Goal: Task Accomplishment & Management: Manage account settings

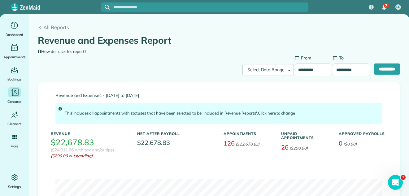
click at [14, 93] on icon "Main" at bounding box center [15, 94] width 4 height 2
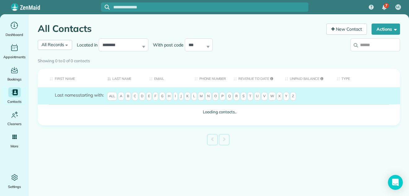
click at [368, 46] on input "search" at bounding box center [376, 44] width 50 height 13
click at [368, 55] on div "Showing 0 to 0 of 0 contacts" at bounding box center [219, 59] width 363 height 9
click at [365, 55] on div "Showing 0 to 0 of 0 contacts" at bounding box center [219, 59] width 363 height 9
click at [366, 55] on div "Showing 0 to 0 of 0 contacts" at bounding box center [219, 59] width 363 height 9
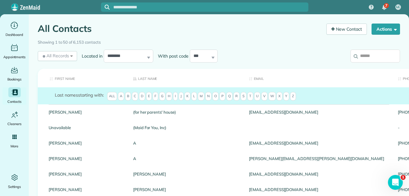
click at [370, 55] on input "search" at bounding box center [376, 56] width 50 height 13
type input "*"
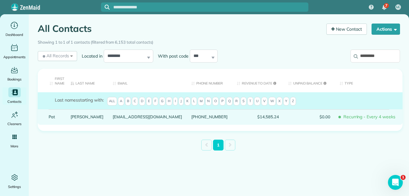
type input "*********"
click at [77, 118] on link "Walsh" at bounding box center [87, 117] width 33 height 4
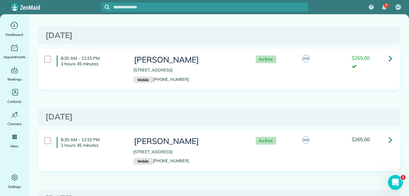
scroll to position [188, 0]
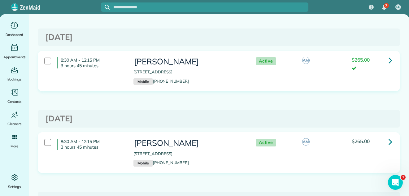
click at [389, 141] on icon at bounding box center [391, 141] width 4 height 11
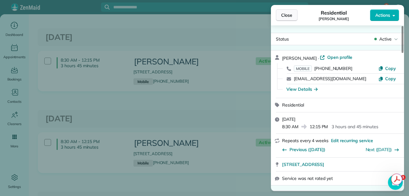
click at [287, 12] on span "Close" at bounding box center [286, 15] width 11 height 6
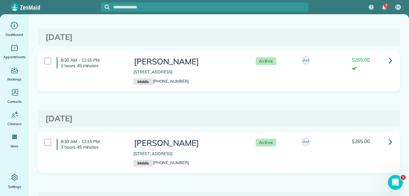
click at [389, 58] on icon at bounding box center [391, 60] width 4 height 11
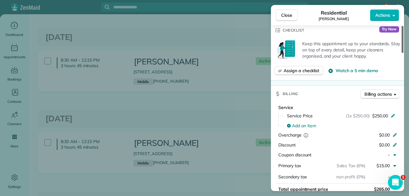
scroll to position [227, 0]
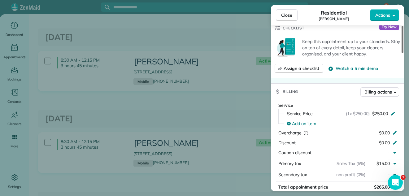
drag, startPoint x: 403, startPoint y: 46, endPoint x: 402, endPoint y: 83, distance: 36.9
click at [402, 53] on div at bounding box center [403, 39] width 2 height 27
click at [284, 15] on span "Close" at bounding box center [286, 15] width 11 height 6
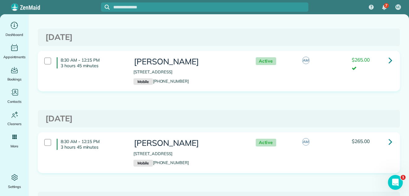
click at [389, 140] on icon at bounding box center [391, 141] width 4 height 11
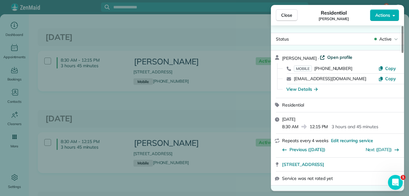
click at [328, 57] on span "Open profile" at bounding box center [340, 57] width 25 height 6
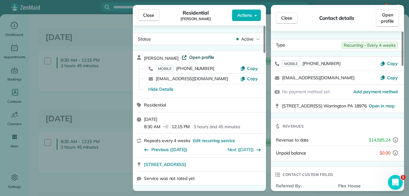
click at [193, 57] on span "Open profile" at bounding box center [201, 57] width 25 height 6
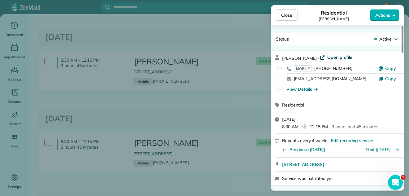
click at [333, 57] on span "Open profile" at bounding box center [340, 57] width 25 height 6
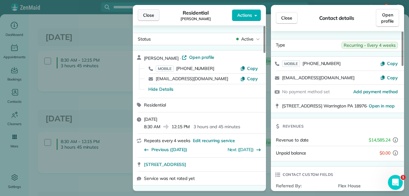
click at [150, 15] on span "Close" at bounding box center [148, 15] width 11 height 6
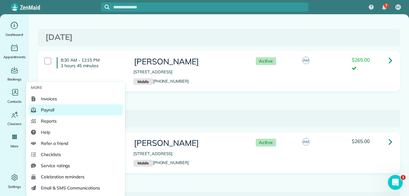
click at [47, 108] on span "Payroll" at bounding box center [47, 110] width 13 height 6
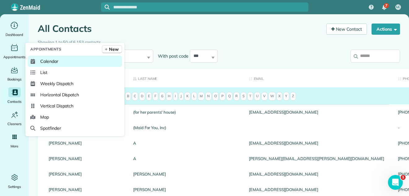
click at [50, 60] on span "Calendar" at bounding box center [49, 61] width 18 height 6
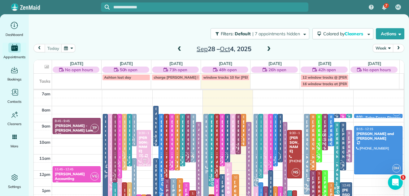
click at [377, 47] on button "Week" at bounding box center [383, 48] width 20 height 8
click at [377, 61] on link "Day" at bounding box center [397, 62] width 49 height 12
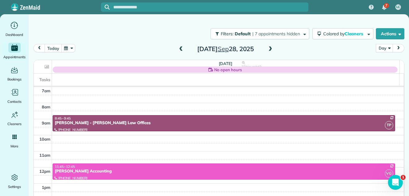
click at [269, 48] on span at bounding box center [270, 49] width 7 height 6
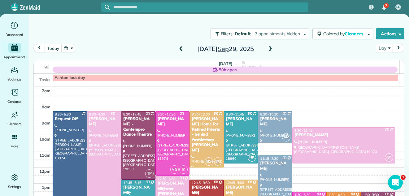
click at [269, 48] on span at bounding box center [270, 49] width 7 height 6
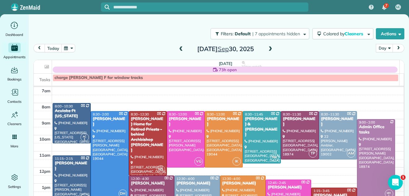
click at [269, 48] on span at bounding box center [270, 49] width 7 height 6
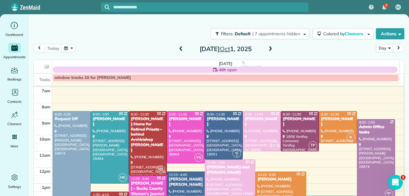
click at [269, 48] on span at bounding box center [270, 49] width 7 height 6
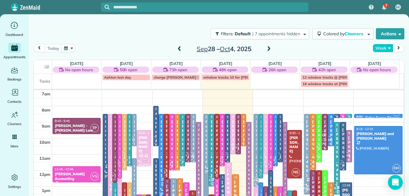
click at [378, 48] on button "Week" at bounding box center [383, 48] width 20 height 8
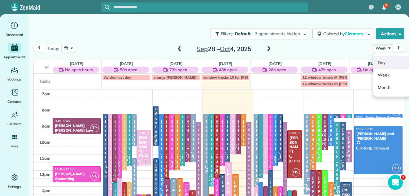
click at [377, 60] on link "Day" at bounding box center [397, 62] width 49 height 12
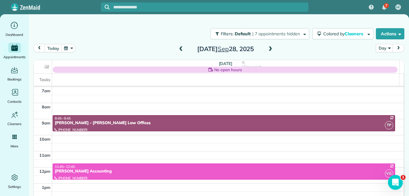
click at [268, 48] on span at bounding box center [270, 49] width 7 height 6
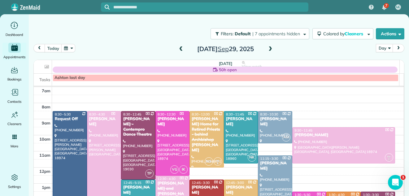
click at [268, 48] on span at bounding box center [270, 49] width 7 height 6
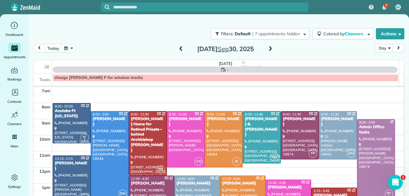
click at [268, 48] on span at bounding box center [270, 49] width 7 height 6
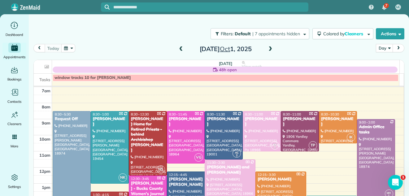
click at [268, 48] on span at bounding box center [270, 49] width 7 height 6
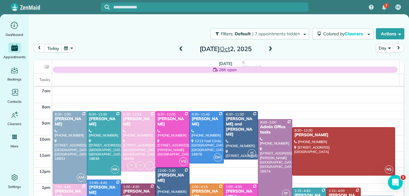
drag, startPoint x: 395, startPoint y: 94, endPoint x: 395, endPoint y: 98, distance: 4.1
click at [395, 98] on div "7am 8am 9am 10am 11am 12pm 1pm 2pm 3pm 4pm 5pm 6pm 7pm 8pm AM 8:30 - 1:00 Terry…" at bounding box center [219, 155] width 370 height 136
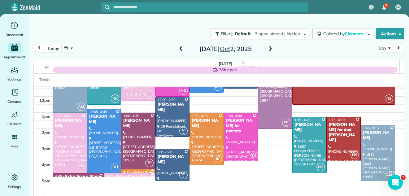
scroll to position [74, 0]
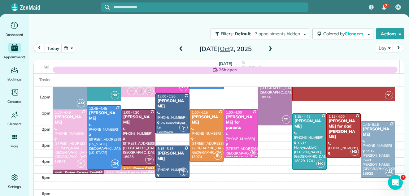
click at [404, 138] on div "Filters: Default | 7 appointments hidden Colored by Cleaners Color by Cleaner C…" at bounding box center [219, 103] width 381 height 179
click at [132, 116] on div "Samantha Shiell" at bounding box center [138, 120] width 31 height 11
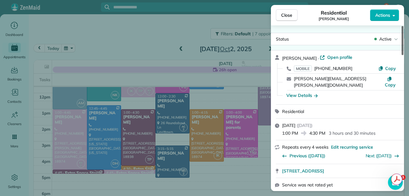
drag, startPoint x: 402, startPoint y: 38, endPoint x: 407, endPoint y: 27, distance: 12.9
click at [404, 27] on div at bounding box center [403, 40] width 2 height 29
click at [292, 12] on button "Close" at bounding box center [287, 15] width 22 height 12
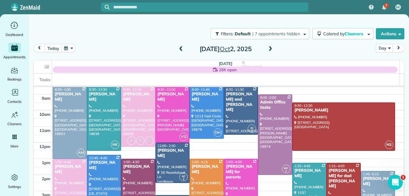
scroll to position [12, 0]
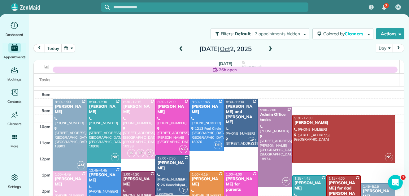
click at [137, 179] on div "Samantha Shiell" at bounding box center [138, 182] width 31 height 11
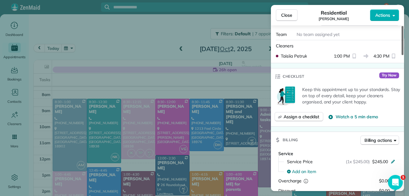
scroll to position [187, 0]
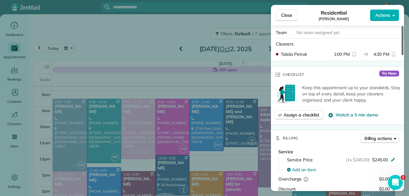
drag, startPoint x: 403, startPoint y: 45, endPoint x: 401, endPoint y: 78, distance: 32.9
click at [402, 55] on div at bounding box center [403, 40] width 2 height 29
click at [287, 16] on span "Close" at bounding box center [286, 15] width 11 height 6
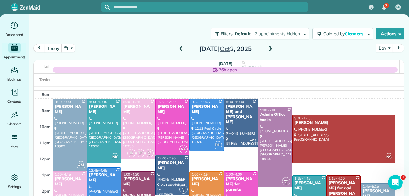
click at [203, 181] on div "Megan Mitchell" at bounding box center [207, 182] width 31 height 11
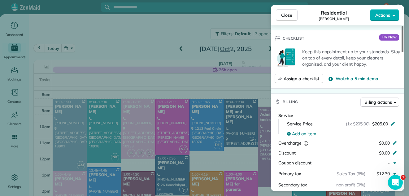
scroll to position [175, 0]
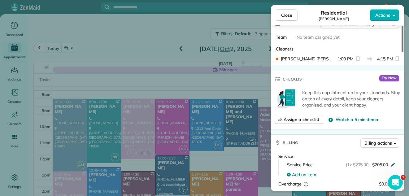
drag, startPoint x: 402, startPoint y: 42, endPoint x: 400, endPoint y: 70, distance: 28.0
click at [402, 52] on div at bounding box center [403, 39] width 2 height 26
click at [283, 14] on span "Close" at bounding box center [286, 15] width 11 height 6
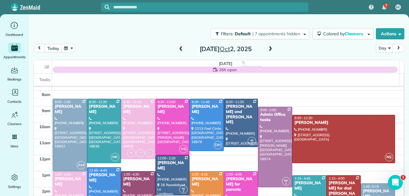
click at [144, 178] on div "Samantha Shiell" at bounding box center [138, 182] width 31 height 11
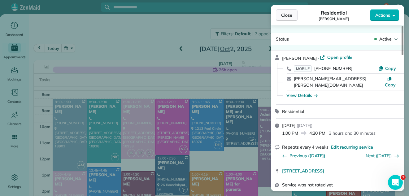
click at [287, 14] on span "Close" at bounding box center [286, 15] width 11 height 6
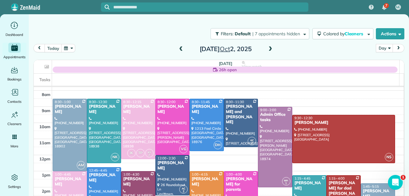
click at [195, 186] on div "Megan Mitchell" at bounding box center [207, 182] width 31 height 11
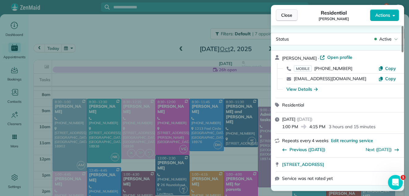
click at [288, 11] on button "Close" at bounding box center [287, 15] width 22 height 12
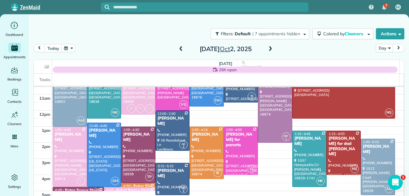
scroll to position [68, 0]
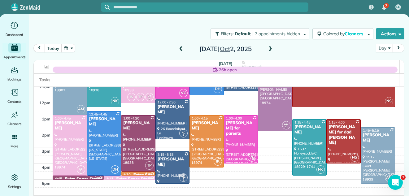
click at [268, 47] on span at bounding box center [270, 49] width 7 height 6
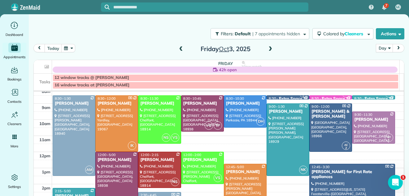
scroll to position [9, 0]
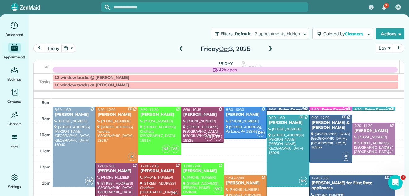
click at [268, 49] on span at bounding box center [270, 49] width 7 height 6
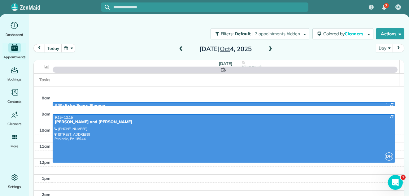
scroll to position [0, 0]
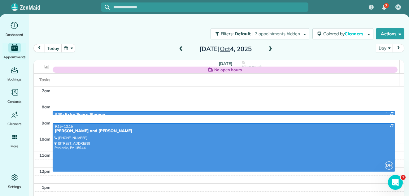
click at [179, 47] on span at bounding box center [181, 49] width 7 height 6
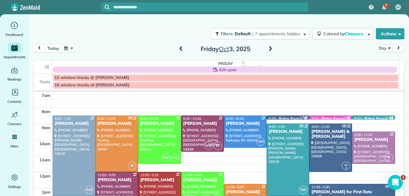
click at [268, 49] on span at bounding box center [270, 49] width 7 height 6
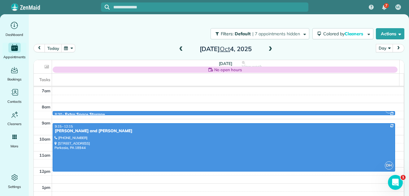
click at [178, 49] on span at bounding box center [181, 49] width 7 height 6
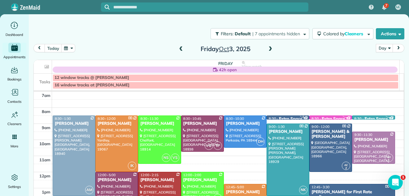
click at [178, 49] on span at bounding box center [181, 49] width 7 height 6
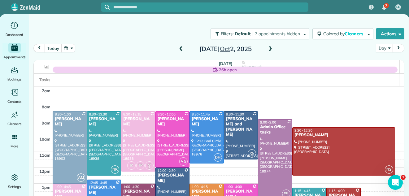
click at [180, 49] on span at bounding box center [181, 49] width 7 height 6
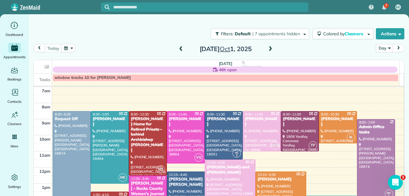
click at [267, 49] on span at bounding box center [270, 49] width 7 height 6
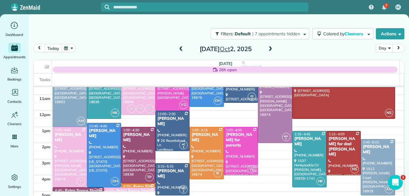
scroll to position [81, 0]
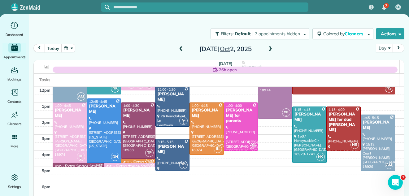
click at [120, 167] on link "KF 2 4:45 - 5:00 Extra Space Storage 994 Easton Road Warrington, PA 18976" at bounding box center [129, 165] width 51 height 4
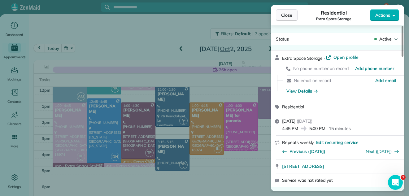
click at [286, 13] on span "Close" at bounding box center [286, 15] width 11 height 6
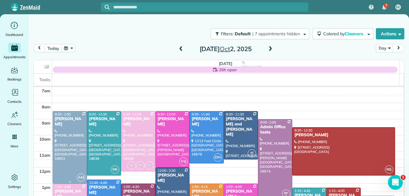
click at [80, 146] on div at bounding box center [70, 148] width 34 height 72
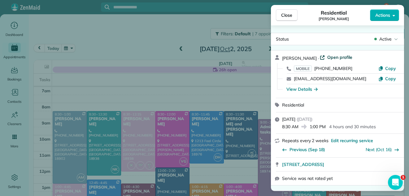
click at [338, 56] on span "Open profile" at bounding box center [340, 57] width 25 height 6
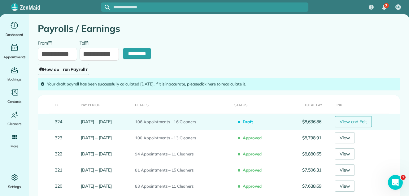
click at [360, 122] on link "View and Edit" at bounding box center [353, 121] width 37 height 11
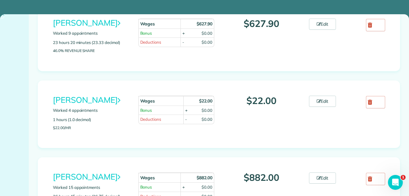
scroll to position [126, 0]
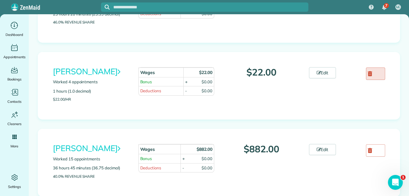
click at [368, 71] on link at bounding box center [375, 74] width 19 height 12
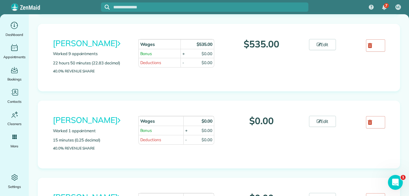
scroll to position [542, 0]
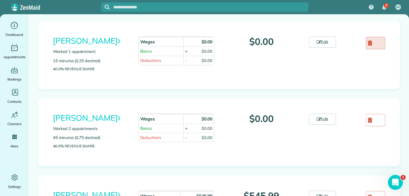
click at [368, 49] on link at bounding box center [375, 43] width 19 height 12
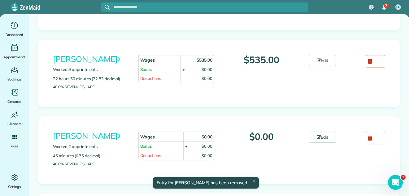
scroll to position [509, 0]
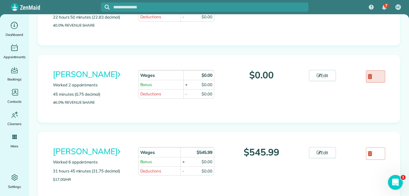
click at [368, 79] on use at bounding box center [370, 76] width 4 height 5
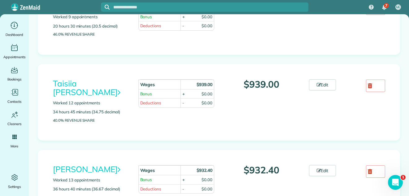
scroll to position [712, 0]
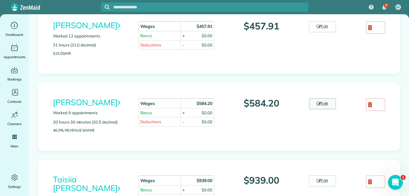
click at [324, 109] on link "Edit" at bounding box center [322, 103] width 27 height 11
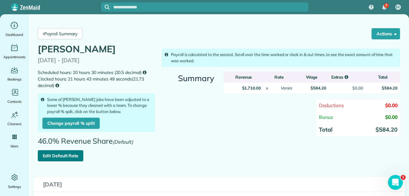
click at [60, 155] on link "Edit Default Rate" at bounding box center [61, 155] width 46 height 11
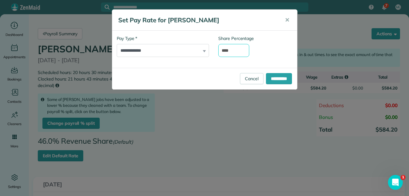
click at [227, 50] on input "****" at bounding box center [233, 50] width 31 height 13
type input "****"
click at [275, 79] on input "**********" at bounding box center [279, 78] width 26 height 11
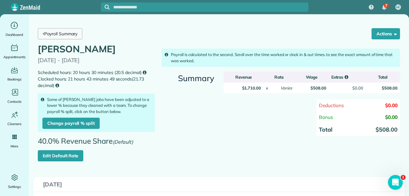
click at [68, 33] on link "Payroll Summary" at bounding box center [60, 33] width 45 height 11
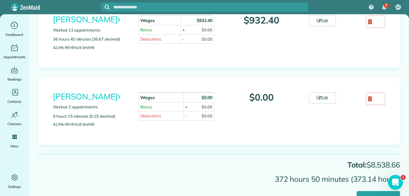
scroll to position [998, 0]
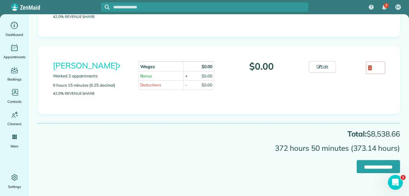
drag, startPoint x: 407, startPoint y: 144, endPoint x: 11, endPoint y: 9, distance: 418.7
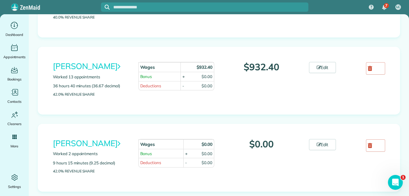
scroll to position [882, 0]
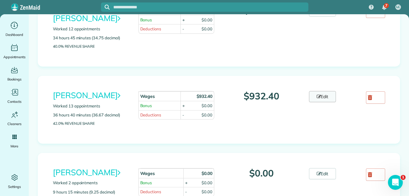
click at [326, 102] on link "Edit" at bounding box center [322, 96] width 27 height 11
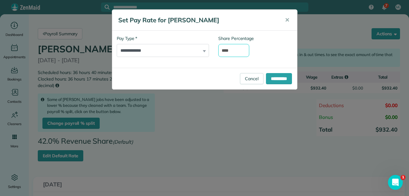
click at [227, 50] on input "****" at bounding box center [233, 50] width 31 height 13
type input "****"
click at [271, 75] on input "**********" at bounding box center [279, 78] width 26 height 11
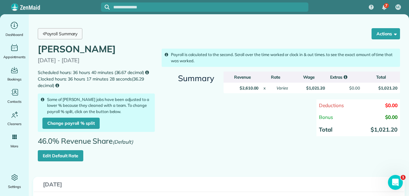
click at [68, 32] on link "Payroll Summary" at bounding box center [60, 33] width 45 height 11
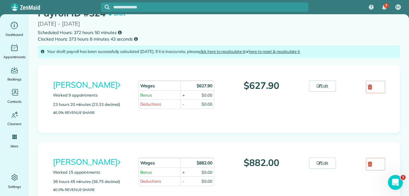
scroll to position [30, 0]
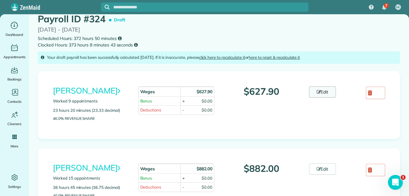
click at [325, 89] on link "Edit" at bounding box center [322, 91] width 27 height 11
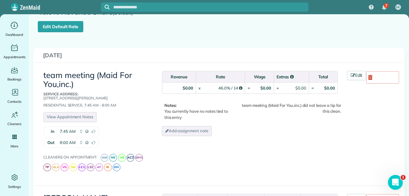
scroll to position [71, 0]
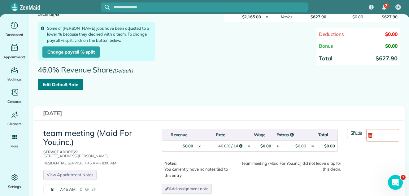
click at [61, 83] on link "Edit Default Rate" at bounding box center [61, 84] width 46 height 11
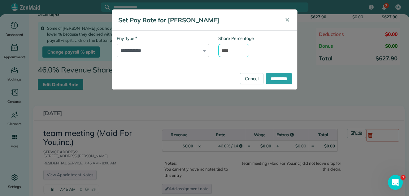
click at [227, 51] on input "****" at bounding box center [233, 50] width 31 height 13
type input "****"
click at [267, 77] on input "**********" at bounding box center [279, 78] width 26 height 11
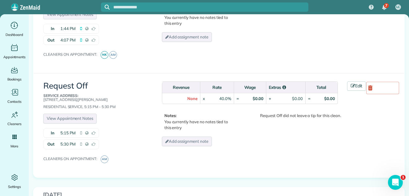
scroll to position [482, 0]
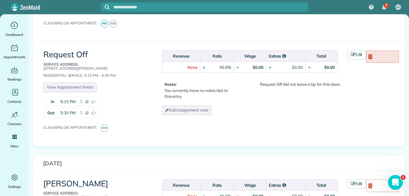
click at [372, 55] on link at bounding box center [383, 57] width 33 height 12
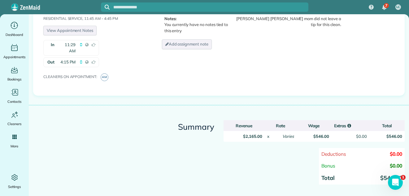
scroll to position [1030, 0]
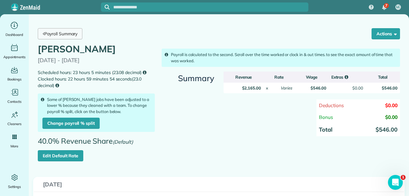
click at [68, 33] on link "Payroll Summary" at bounding box center [60, 33] width 45 height 11
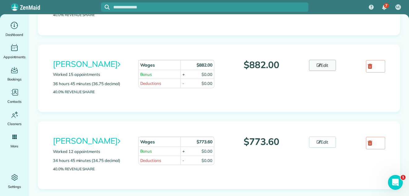
click at [325, 63] on link "Edit" at bounding box center [322, 65] width 27 height 11
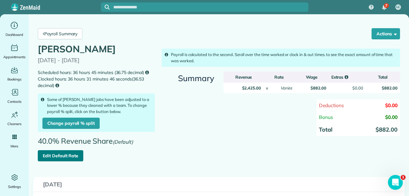
click at [62, 155] on link "Edit Default Rate" at bounding box center [61, 155] width 46 height 11
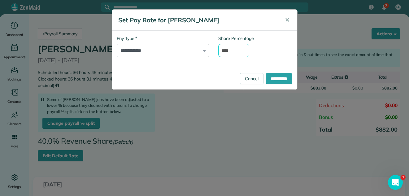
click at [227, 49] on input "****" at bounding box center [233, 50] width 31 height 13
type input "****"
click at [271, 77] on input "**********" at bounding box center [279, 78] width 26 height 11
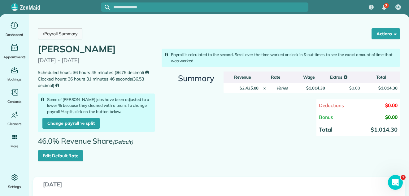
click at [71, 34] on link "Payroll Summary" at bounding box center [60, 33] width 45 height 11
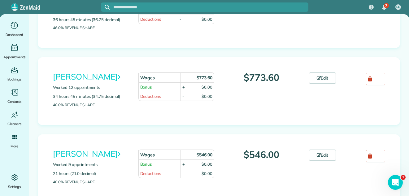
scroll to position [222, 0]
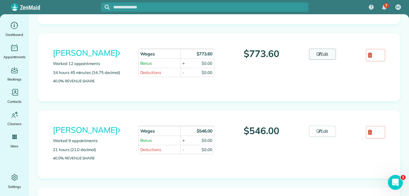
click at [325, 55] on link "Edit" at bounding box center [322, 54] width 27 height 11
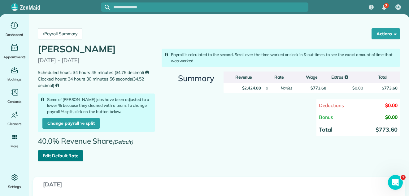
click at [63, 156] on link "Edit Default Rate" at bounding box center [61, 155] width 46 height 11
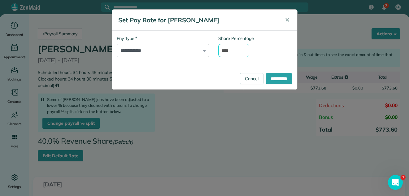
click at [227, 51] on input "****" at bounding box center [233, 50] width 31 height 13
type input "****"
click at [277, 78] on input "**********" at bounding box center [279, 78] width 26 height 11
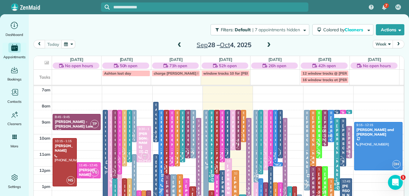
scroll to position [10, 0]
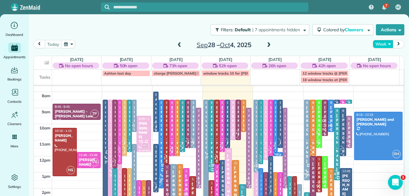
click at [376, 44] on button "Week" at bounding box center [383, 44] width 20 height 8
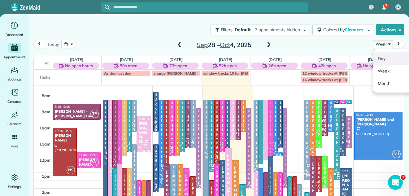
click at [376, 56] on link "Day" at bounding box center [397, 58] width 49 height 12
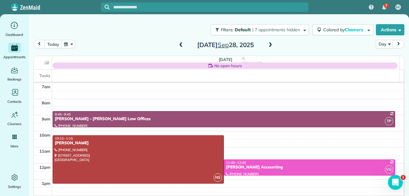
click at [267, 45] on span at bounding box center [270, 45] width 7 height 6
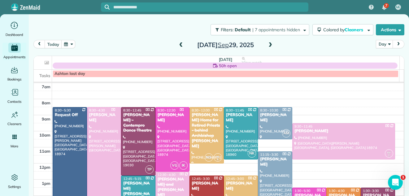
click at [267, 45] on span at bounding box center [270, 45] width 7 height 6
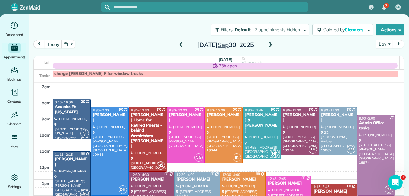
click at [267, 45] on span at bounding box center [270, 45] width 7 height 6
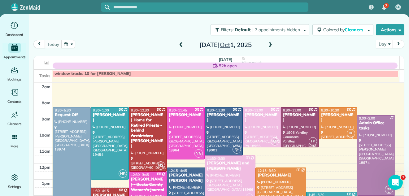
click at [267, 45] on span at bounding box center [270, 45] width 7 height 6
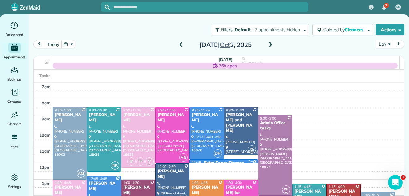
click at [269, 45] on span at bounding box center [270, 45] width 7 height 6
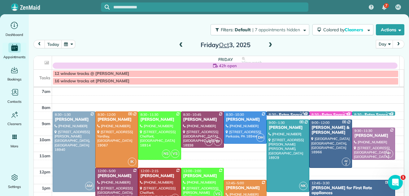
click at [179, 45] on span at bounding box center [181, 45] width 7 height 6
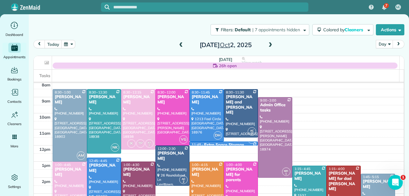
scroll to position [24, 0]
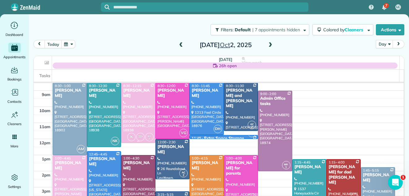
click at [133, 107] on div at bounding box center [138, 113] width 34 height 60
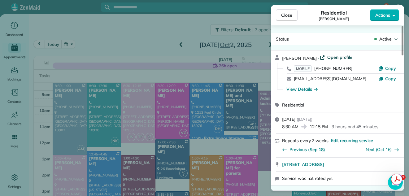
click at [333, 56] on span "Open profile" at bounding box center [340, 57] width 25 height 6
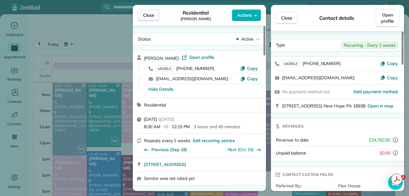
click at [149, 15] on span "Close" at bounding box center [148, 15] width 11 height 6
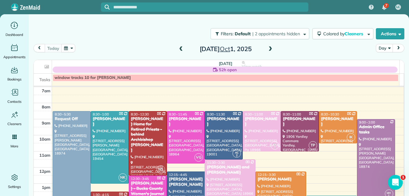
click at [269, 48] on span at bounding box center [270, 49] width 7 height 6
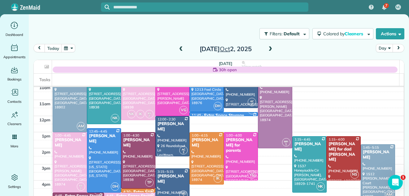
scroll to position [54, 0]
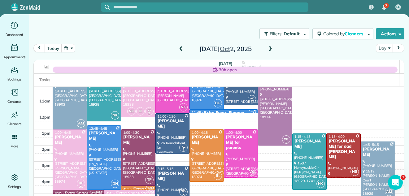
click at [268, 49] on span at bounding box center [270, 49] width 7 height 6
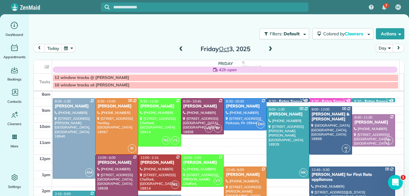
scroll to position [5, 0]
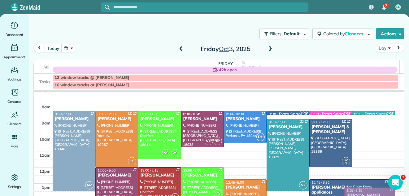
drag, startPoint x: 362, startPoint y: 148, endPoint x: 280, endPoint y: 211, distance: 102.6
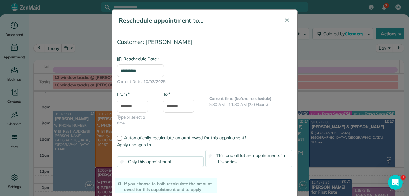
type input "**********"
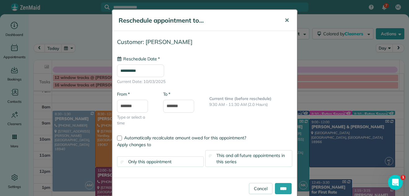
click at [285, 20] on span "✕" at bounding box center [287, 20] width 5 height 7
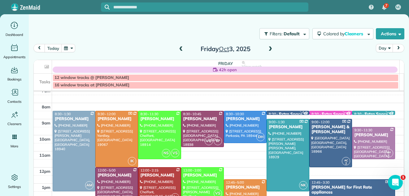
click at [178, 49] on span at bounding box center [181, 49] width 7 height 6
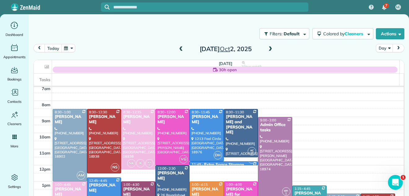
scroll to position [15, 0]
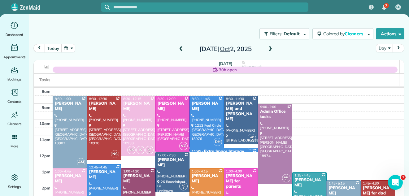
click at [135, 181] on div "[PERSON_NAME]" at bounding box center [138, 179] width 31 height 11
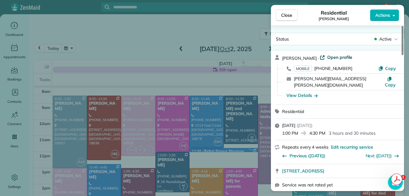
click at [341, 57] on span "Open profile" at bounding box center [340, 57] width 25 height 6
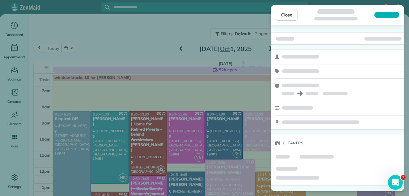
click at [15, 94] on div "Close Cleaners" at bounding box center [204, 98] width 409 height 196
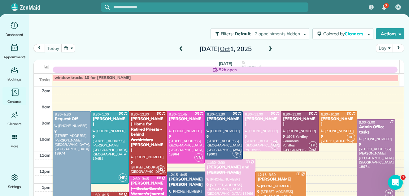
click at [15, 94] on icon "Main" at bounding box center [14, 92] width 9 height 9
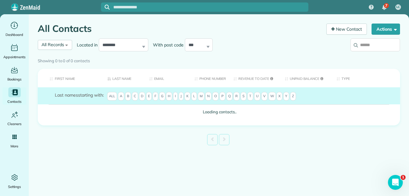
click at [378, 44] on input "search" at bounding box center [376, 44] width 50 height 13
type input "*********"
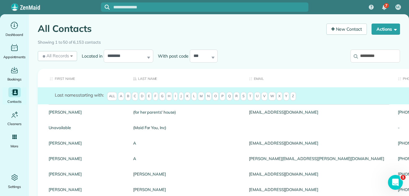
click at [382, 57] on input "*********" at bounding box center [376, 56] width 50 height 13
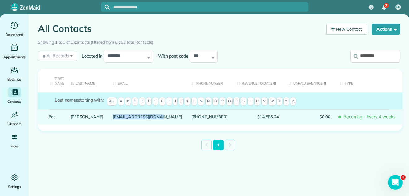
drag, startPoint x: 137, startPoint y: 117, endPoint x: 91, endPoint y: 117, distance: 45.9
click at [108, 117] on div "pwalsh322@verizon.net" at bounding box center [147, 116] width 79 height 15
drag, startPoint x: 138, startPoint y: 117, endPoint x: 93, endPoint y: 118, distance: 45.0
click at [108, 118] on div "pwalsh322@verizon.net" at bounding box center [147, 116] width 79 height 15
drag, startPoint x: 137, startPoint y: 117, endPoint x: 92, endPoint y: 117, distance: 45.3
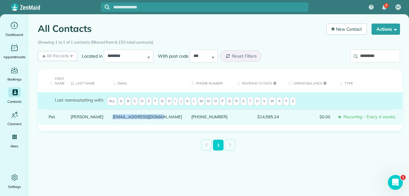
click at [108, 117] on div "pwalsh322@verizon.net" at bounding box center [147, 116] width 79 height 15
drag, startPoint x: 93, startPoint y: 117, endPoint x: 138, endPoint y: 122, distance: 45.9
click at [138, 122] on div "pwalsh322@verizon.net" at bounding box center [147, 116] width 79 height 15
drag, startPoint x: 137, startPoint y: 117, endPoint x: 93, endPoint y: 118, distance: 44.0
click at [108, 118] on div "pwalsh322@verizon.net" at bounding box center [147, 116] width 79 height 15
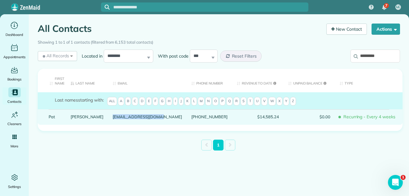
drag, startPoint x: 137, startPoint y: 117, endPoint x: 93, endPoint y: 119, distance: 43.4
click at [108, 119] on div "pwalsh322@verizon.net" at bounding box center [147, 116] width 79 height 15
drag, startPoint x: 136, startPoint y: 118, endPoint x: 93, endPoint y: 119, distance: 42.8
click at [108, 119] on div "pwalsh322@verizon.net" at bounding box center [147, 116] width 79 height 15
drag, startPoint x: 93, startPoint y: 117, endPoint x: 137, endPoint y: 117, distance: 44.0
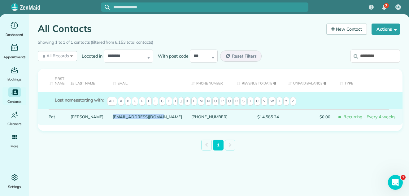
click at [137, 117] on div "pwalsh322@verizon.net" at bounding box center [147, 116] width 79 height 15
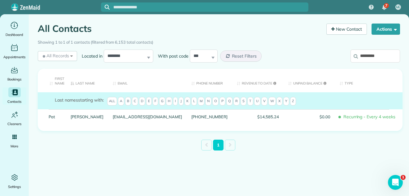
click at [137, 117] on div "pwalsh322@verizon.net" at bounding box center [147, 116] width 79 height 15
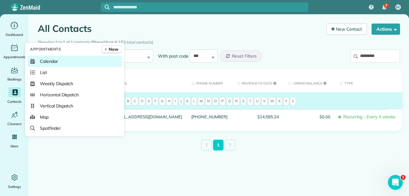
click at [40, 60] on span "Calendar" at bounding box center [49, 61] width 18 height 6
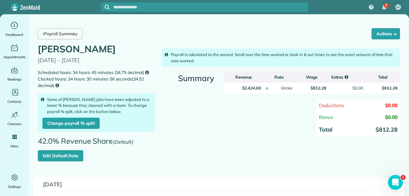
click at [45, 34] on link "Payroll Summary" at bounding box center [60, 33] width 45 height 11
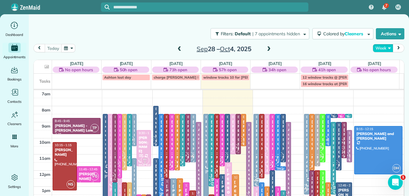
click at [376, 47] on button "Week" at bounding box center [383, 48] width 20 height 8
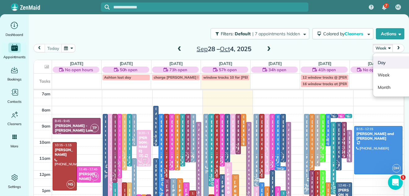
click at [378, 60] on link "Day" at bounding box center [397, 62] width 49 height 12
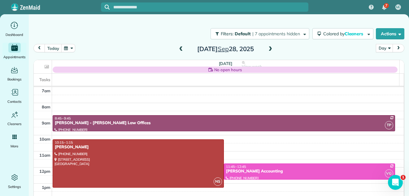
click at [268, 48] on span at bounding box center [270, 49] width 7 height 6
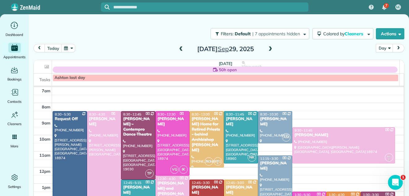
click at [268, 48] on span at bounding box center [270, 49] width 7 height 6
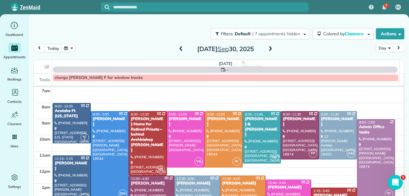
click at [268, 48] on span at bounding box center [270, 49] width 7 height 6
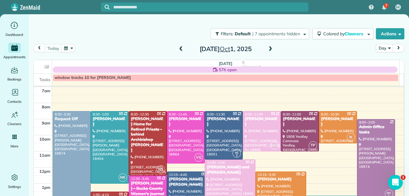
click at [268, 48] on span at bounding box center [270, 49] width 7 height 6
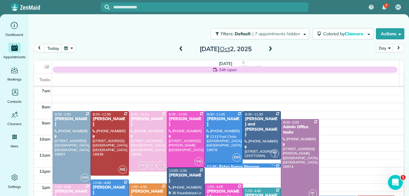
click at [268, 48] on span at bounding box center [270, 49] width 7 height 6
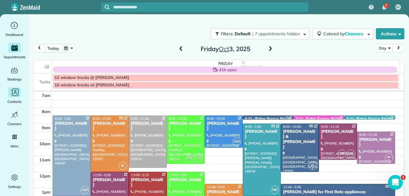
click at [15, 93] on icon "Main" at bounding box center [15, 94] width 4 height 2
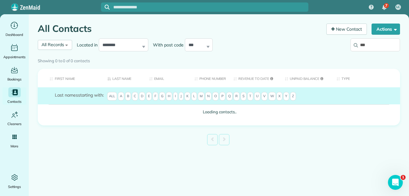
click at [368, 44] on input "***" at bounding box center [376, 44] width 50 height 13
type input "*"
click at [369, 55] on div "Showing 0 to 0 of 0 contacts" at bounding box center [219, 60] width 372 height 11
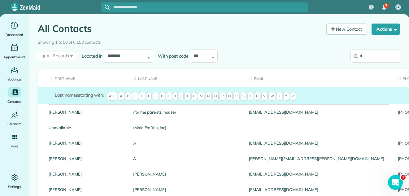
click at [363, 44] on div "Showing 1 to 50 of 6,153 contacts" at bounding box center [219, 41] width 363 height 9
click at [361, 58] on input "*" at bounding box center [376, 56] width 50 height 13
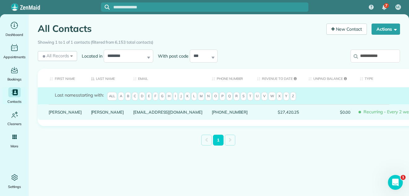
type input "**********"
click at [91, 114] on link "[PERSON_NAME]" at bounding box center [107, 112] width 33 height 4
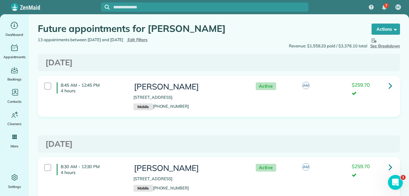
click at [389, 165] on icon at bounding box center [391, 167] width 4 height 11
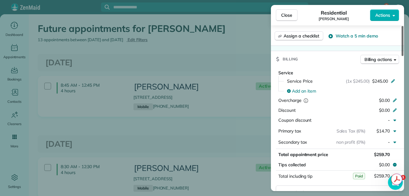
scroll to position [271, 0]
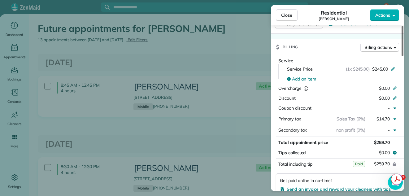
drag, startPoint x: 403, startPoint y: 42, endPoint x: 403, endPoint y: 90, distance: 49.0
click at [403, 56] on div at bounding box center [403, 41] width 2 height 30
click at [288, 16] on span "Close" at bounding box center [286, 15] width 11 height 6
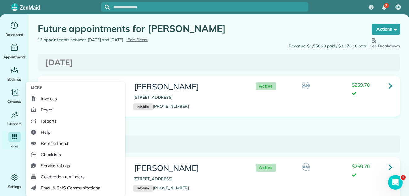
click at [11, 139] on icon "Main" at bounding box center [14, 137] width 6 height 6
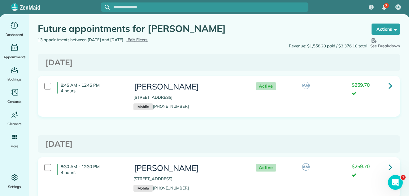
click at [389, 85] on icon at bounding box center [391, 85] width 4 height 11
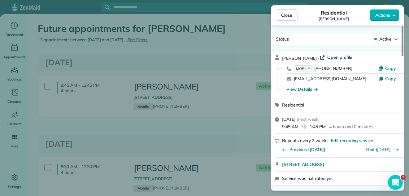
click at [336, 55] on span "Open profile" at bounding box center [340, 57] width 25 height 6
